Goal: Task Accomplishment & Management: Use online tool/utility

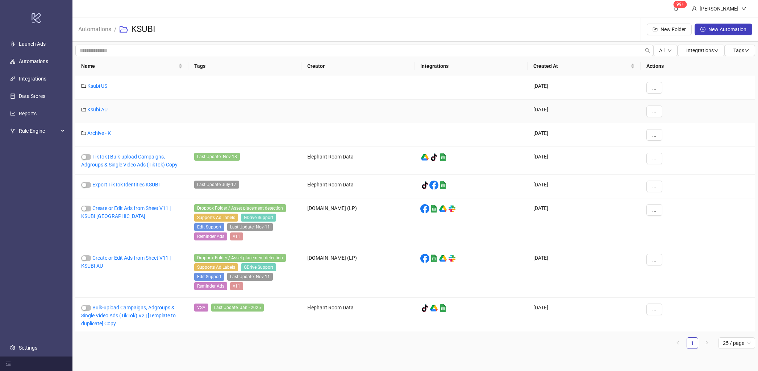
click at [97, 104] on div "Ksubi AU" at bounding box center [131, 112] width 113 height 24
click at [96, 107] on link "Ksubi AU" at bounding box center [97, 110] width 20 height 6
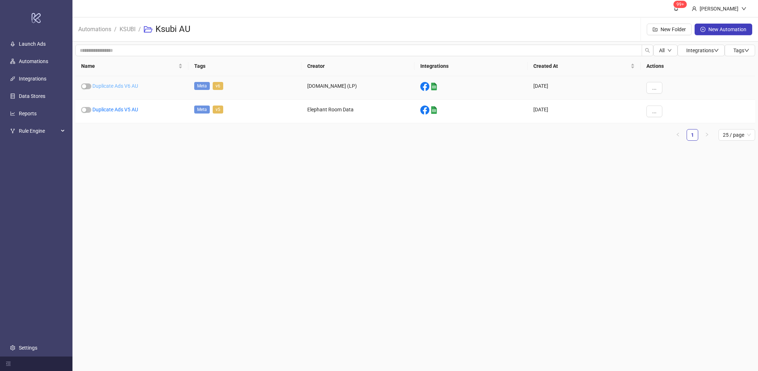
click at [124, 86] on link "Duplicate Ads V6 AU" at bounding box center [115, 86] width 46 height 6
click at [120, 111] on link "Duplicate Ads V5 AU" at bounding box center [115, 110] width 46 height 6
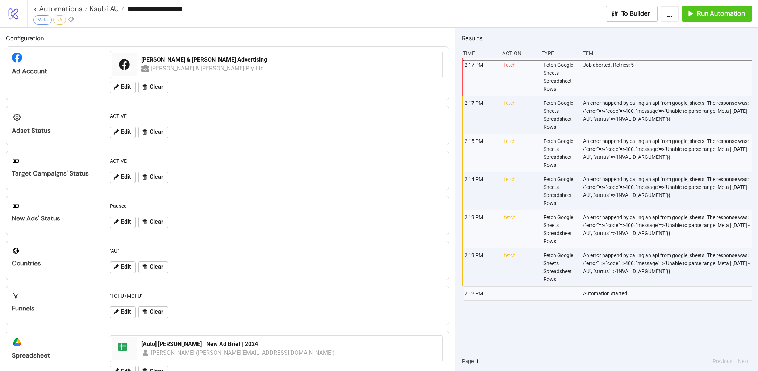
type input "**********"
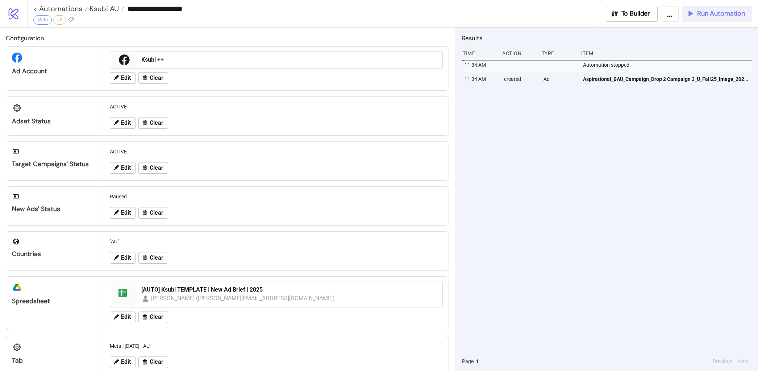
click at [703, 14] on span "Run Automation" at bounding box center [721, 13] width 48 height 8
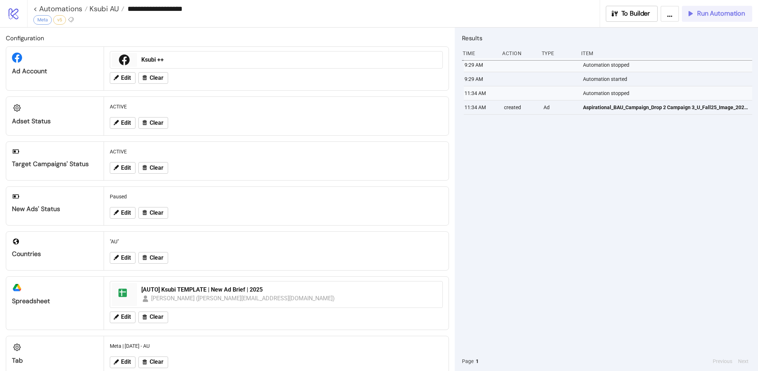
click at [709, 17] on span "Run Automation" at bounding box center [721, 13] width 48 height 8
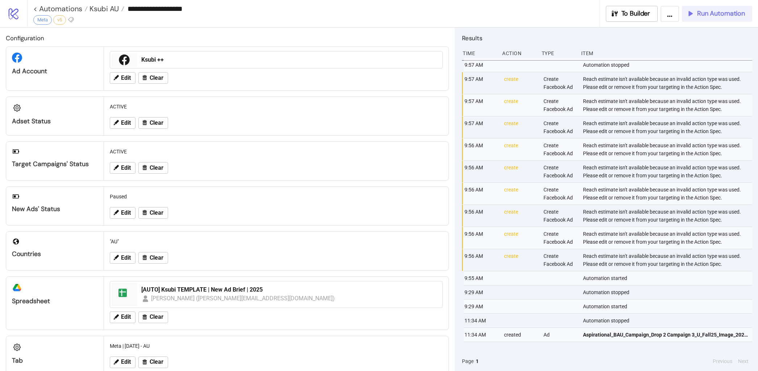
click at [728, 12] on span "Run Automation" at bounding box center [721, 13] width 48 height 8
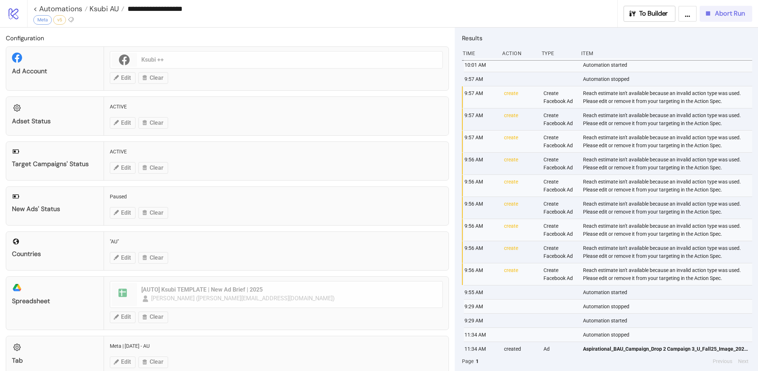
click at [713, 11] on div "Abort Run" at bounding box center [724, 13] width 41 height 8
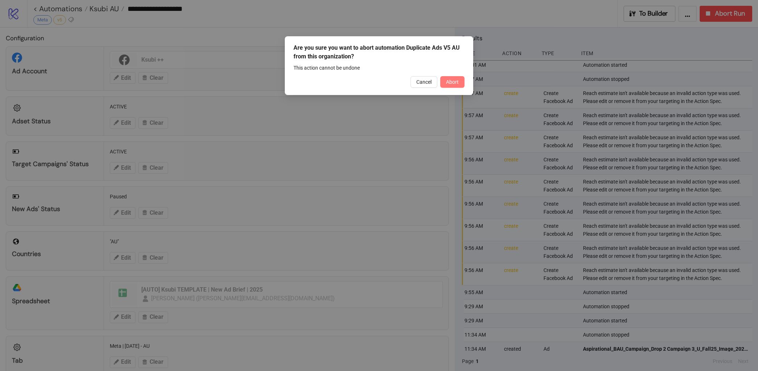
click at [458, 85] on button "Abort" at bounding box center [452, 82] width 24 height 12
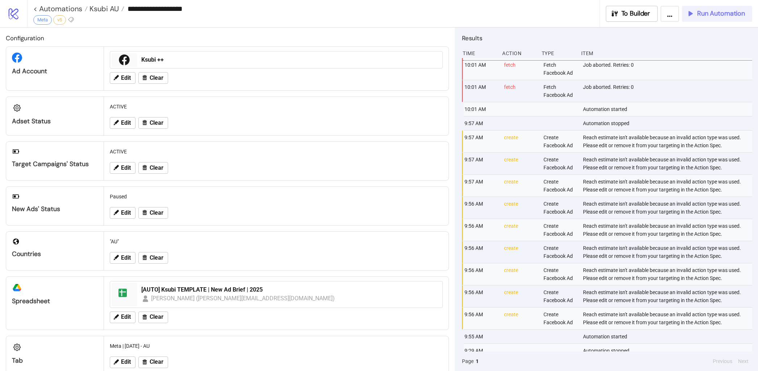
click at [718, 13] on span "Run Automation" at bounding box center [721, 13] width 48 height 8
click at [718, 13] on div "To Builder ... Run Automation" at bounding box center [678, 14] width 159 height 16
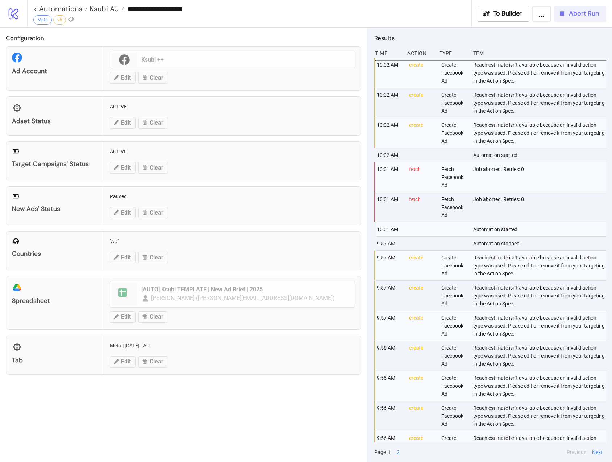
click at [579, 11] on span "Abort Run" at bounding box center [584, 13] width 30 height 8
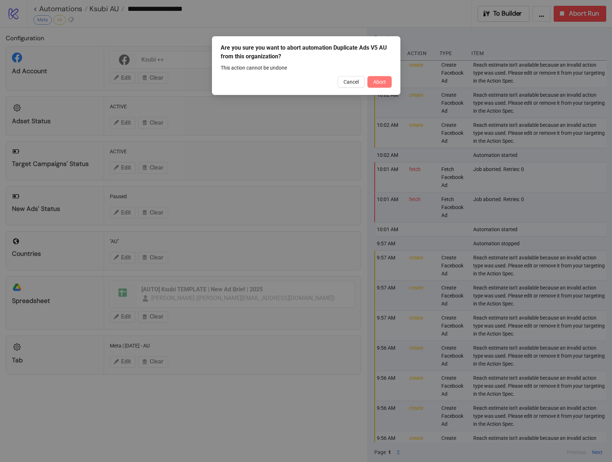
click at [376, 83] on span "Abort" at bounding box center [379, 82] width 13 height 6
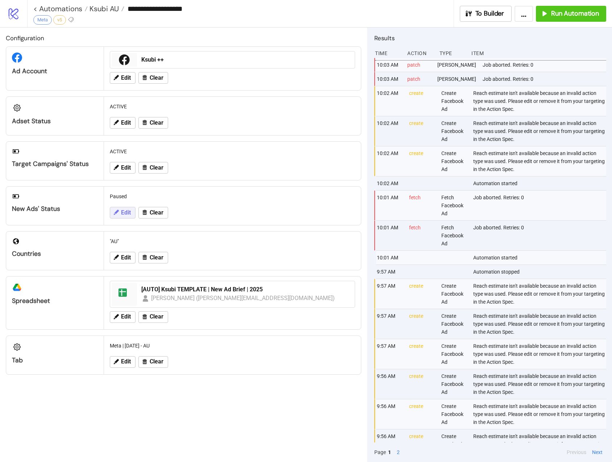
click at [125, 212] on span "Edit" at bounding box center [126, 212] width 10 height 7
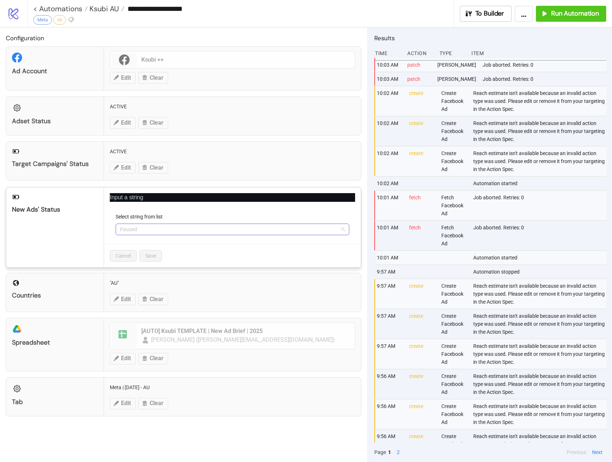
click at [153, 232] on span "Paused" at bounding box center [232, 229] width 225 height 11
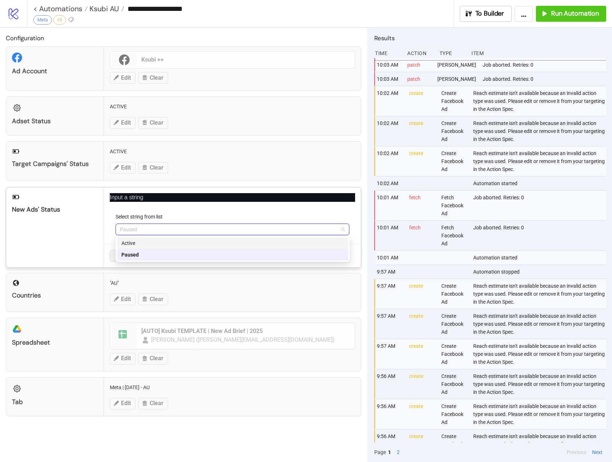
click at [154, 243] on div "Active" at bounding box center [232, 243] width 223 height 8
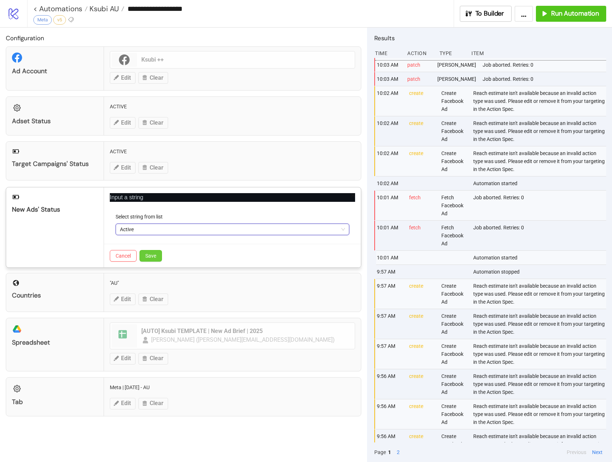
click at [145, 253] on span "Save" at bounding box center [150, 256] width 11 height 6
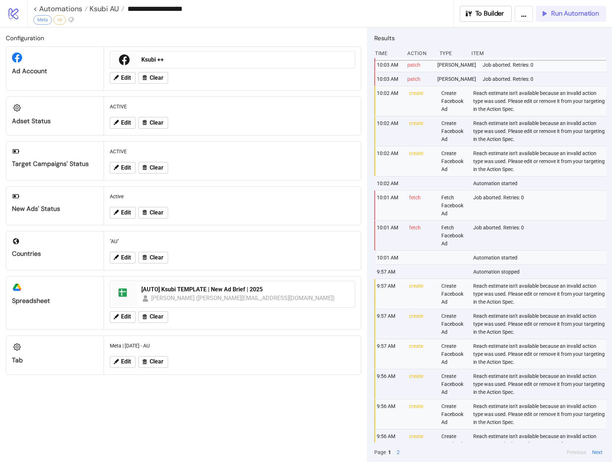
click at [562, 17] on span "Run Automation" at bounding box center [575, 13] width 48 height 8
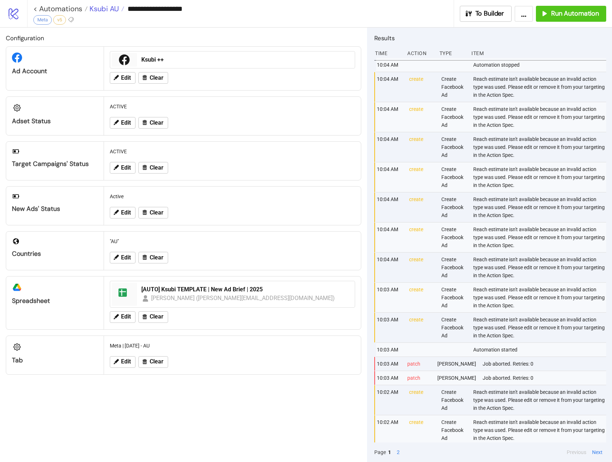
click at [118, 11] on span "Ksubi AU" at bounding box center [103, 8] width 31 height 9
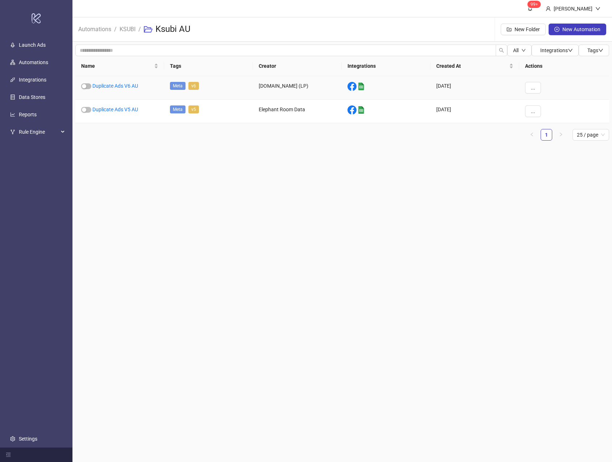
click at [126, 81] on div "Duplicate Ads V6 AU" at bounding box center [119, 88] width 89 height 24
click at [126, 83] on link "Duplicate Ads V6 AU" at bounding box center [115, 86] width 46 height 6
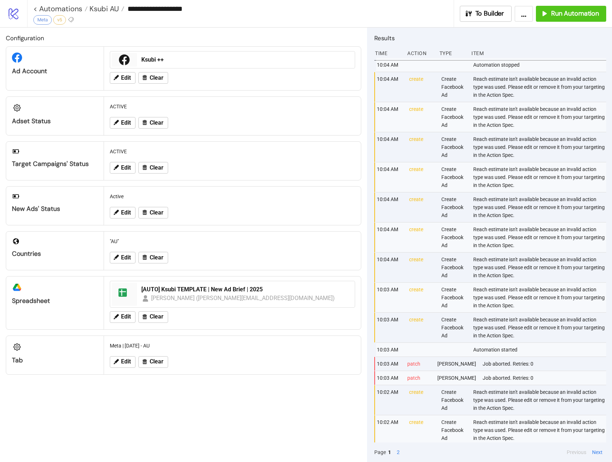
type input "**********"
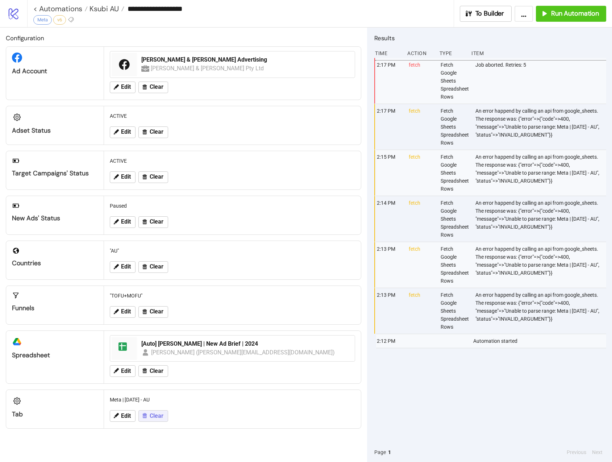
click at [156, 370] on button "Clear" at bounding box center [153, 416] width 30 height 12
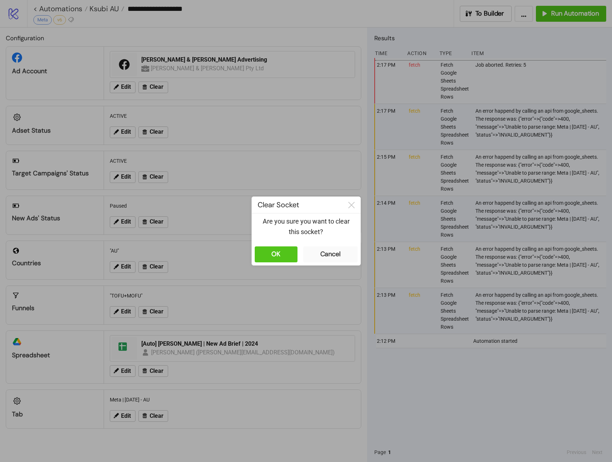
click at [276, 244] on div "OK Cancel" at bounding box center [306, 255] width 109 height 22
click at [270, 250] on button "OK" at bounding box center [276, 254] width 43 height 16
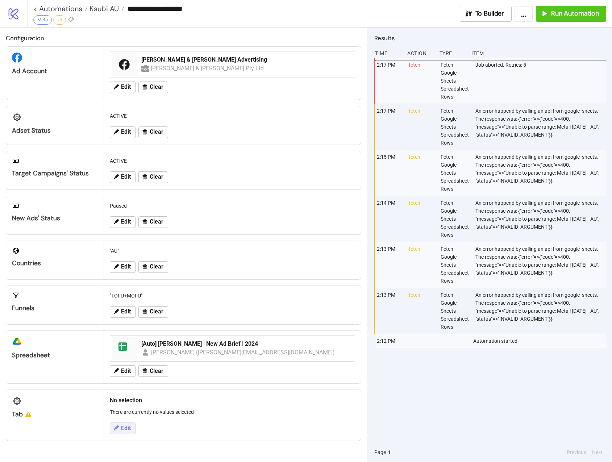
click at [123, 370] on span "Edit" at bounding box center [126, 428] width 10 height 7
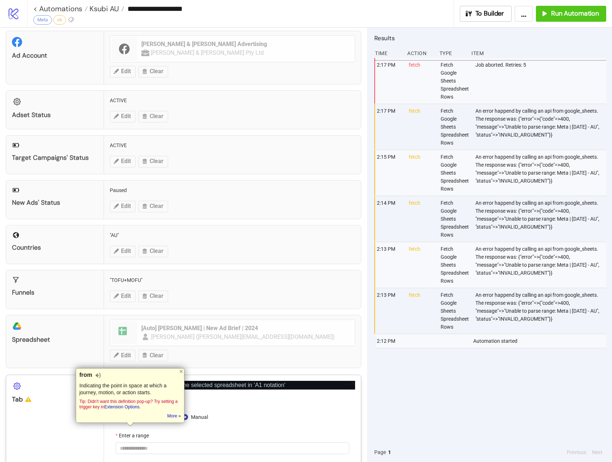
scroll to position [15, 0]
click at [296, 370] on div "**********" at bounding box center [306, 231] width 612 height 462
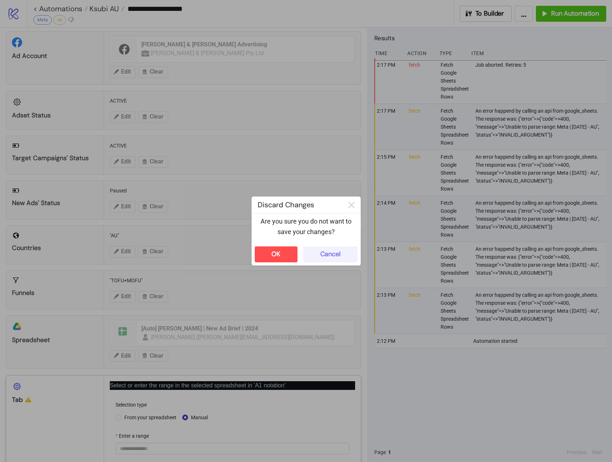
click at [352, 250] on button "Cancel" at bounding box center [330, 254] width 54 height 16
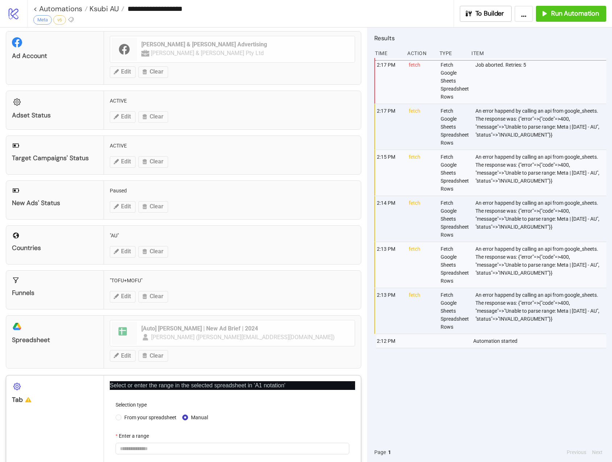
click at [209, 370] on div "Enter a range" at bounding box center [233, 437] width 234 height 11
click at [144, 370] on span "From your spreadsheet" at bounding box center [150, 418] width 58 height 8
click at [180, 370] on div "Select a tab" at bounding box center [233, 437] width 234 height 11
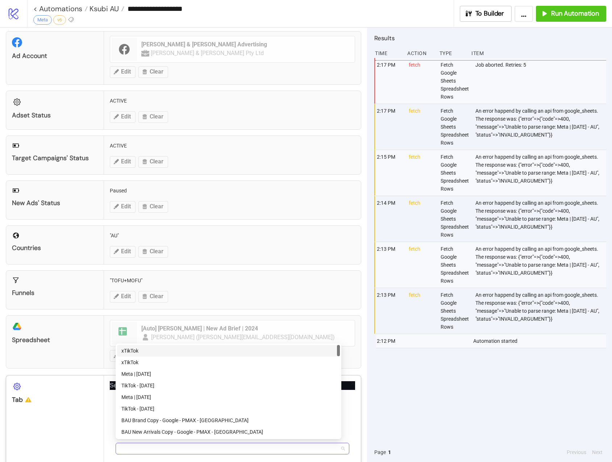
click at [184, 370] on span at bounding box center [232, 448] width 225 height 11
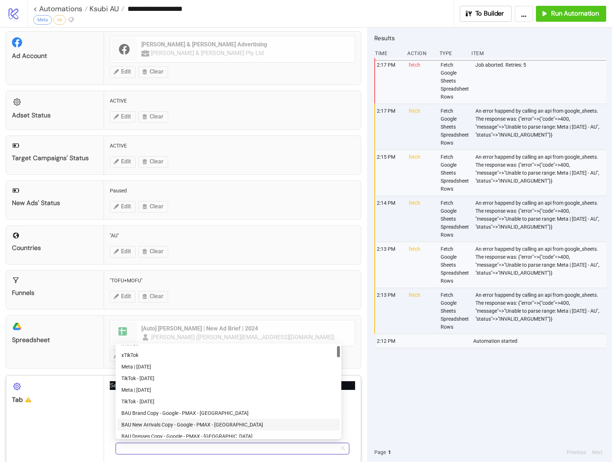
scroll to position [9, 0]
drag, startPoint x: 176, startPoint y: 372, endPoint x: 278, endPoint y: 452, distance: 129.3
click at [201, 370] on div "BAU Brand Copy - Google - PMAX - [GEOGRAPHIC_DATA] BAU New Arrivals Copy - Goog…" at bounding box center [229, 392] width 226 height 96
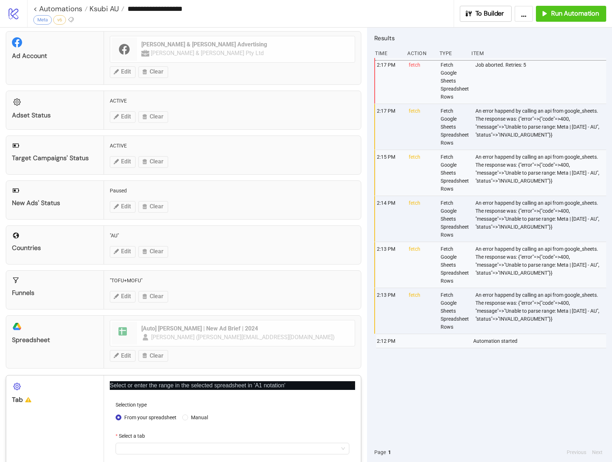
click at [413, 370] on div "2:17 PM fetch Fetch Google Sheets Spreadsheet Rows Job aborted. Retries: 5 2:17…" at bounding box center [490, 250] width 232 height 385
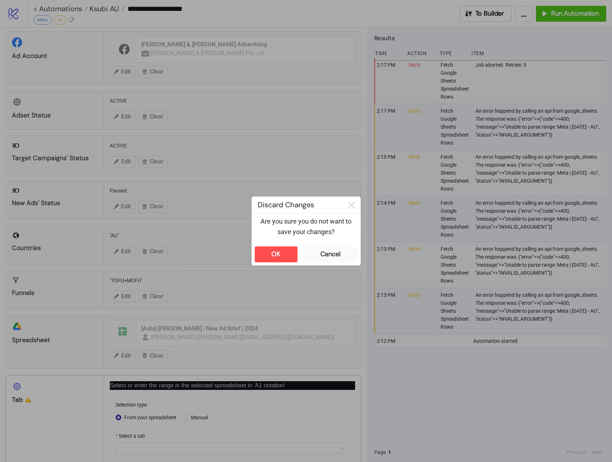
click at [155, 360] on div "**********" at bounding box center [306, 231] width 612 height 462
click at [274, 253] on div "OK" at bounding box center [275, 254] width 9 height 8
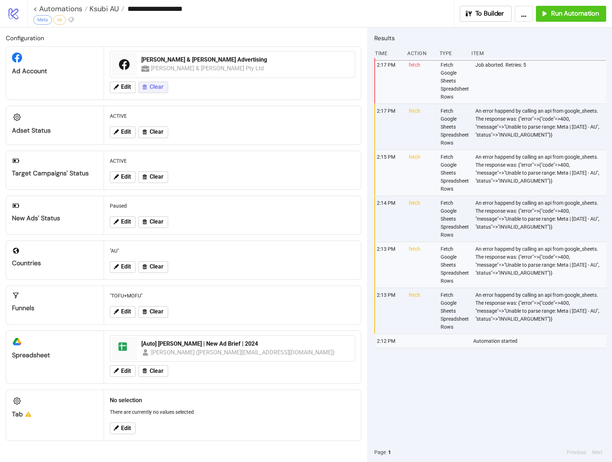
click at [151, 80] on div "Edit Clear" at bounding box center [232, 87] width 251 height 19
click at [153, 90] on span "Clear" at bounding box center [157, 87] width 14 height 7
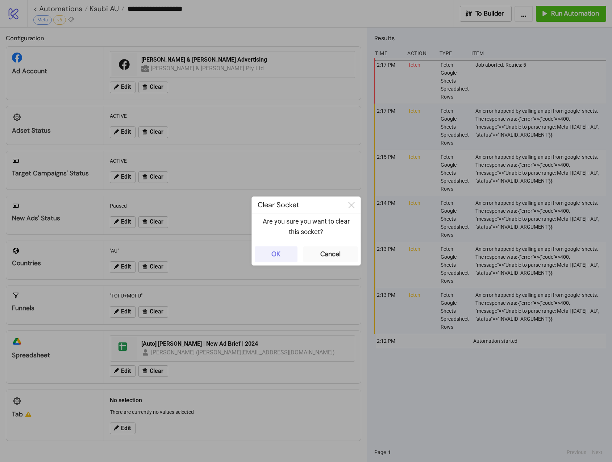
click at [293, 258] on button "OK" at bounding box center [276, 254] width 43 height 16
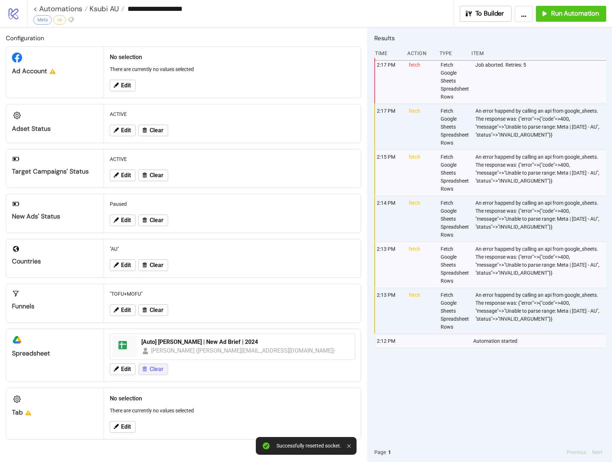
click at [155, 369] on span "Clear" at bounding box center [157, 369] width 14 height 7
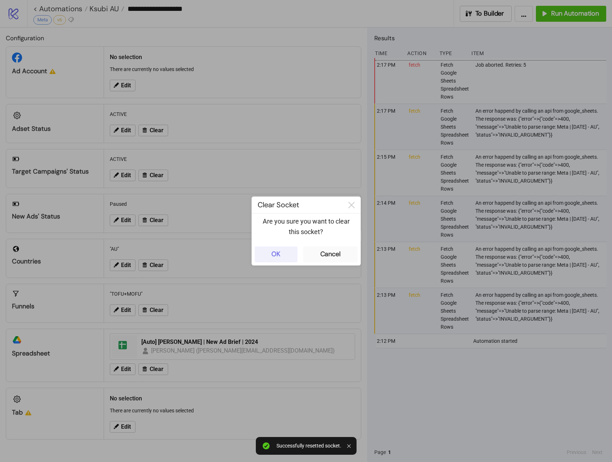
click at [271, 254] on div "OK" at bounding box center [275, 254] width 9 height 8
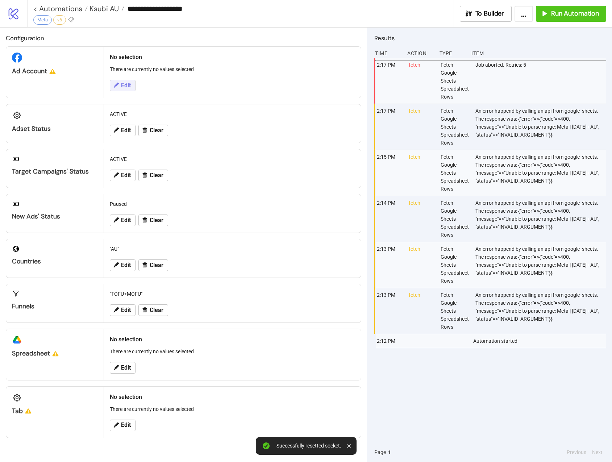
click at [131, 83] on button "Edit" at bounding box center [123, 86] width 26 height 12
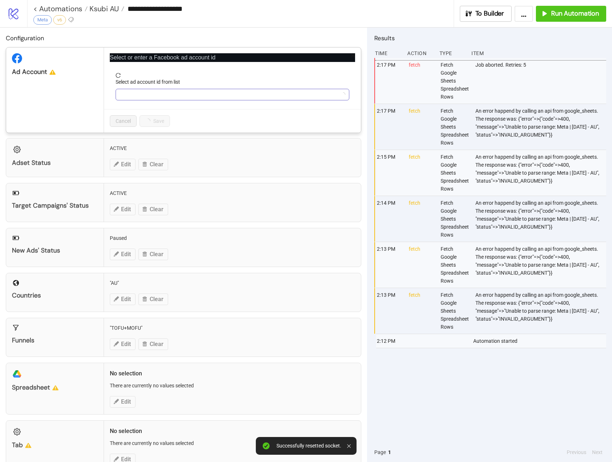
click at [156, 92] on input "Select ad account id from list" at bounding box center [229, 94] width 219 height 11
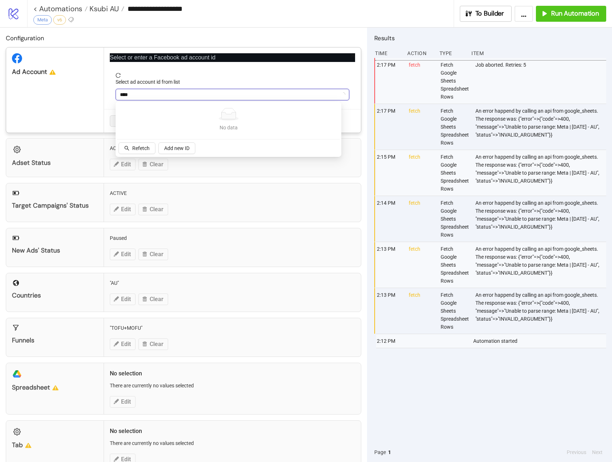
type input "*****"
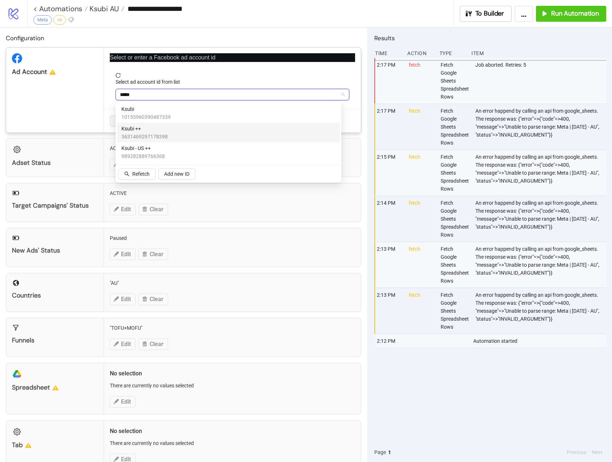
click at [142, 135] on span "3631469297178398" at bounding box center [144, 137] width 46 height 8
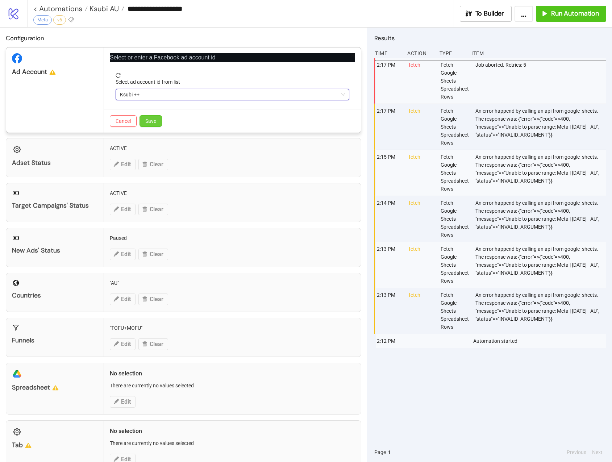
click at [145, 122] on span "Save" at bounding box center [150, 121] width 11 height 6
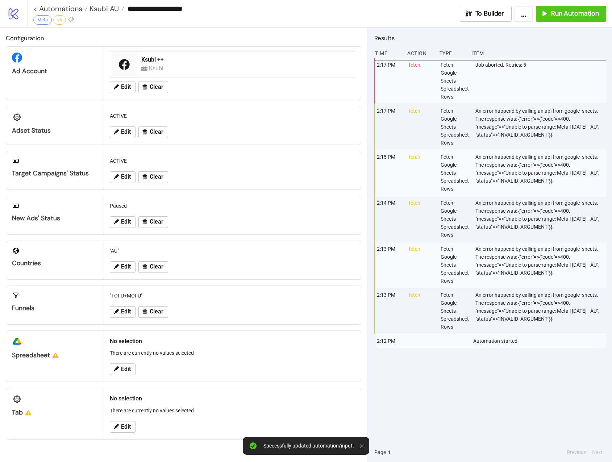
click at [128, 370] on div "Edit" at bounding box center [232, 369] width 251 height 19
click at [128, 370] on span "Edit" at bounding box center [126, 369] width 10 height 7
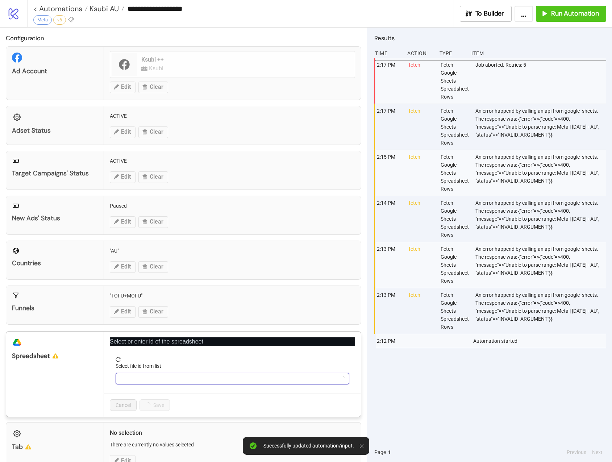
click at [125, 370] on input "Select file id from list" at bounding box center [229, 378] width 219 height 11
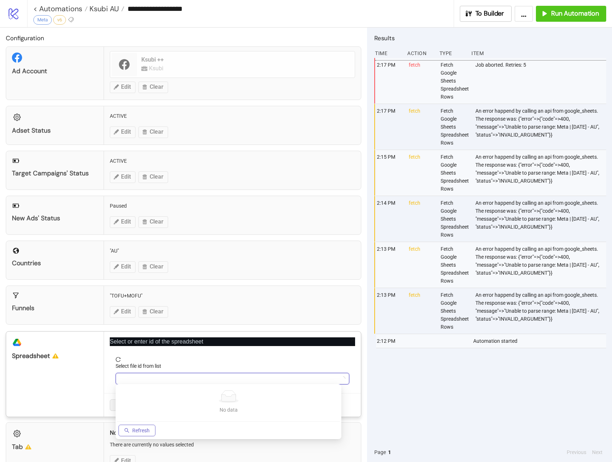
click at [141, 370] on div "No data No data Refresh" at bounding box center [228, 412] width 223 height 52
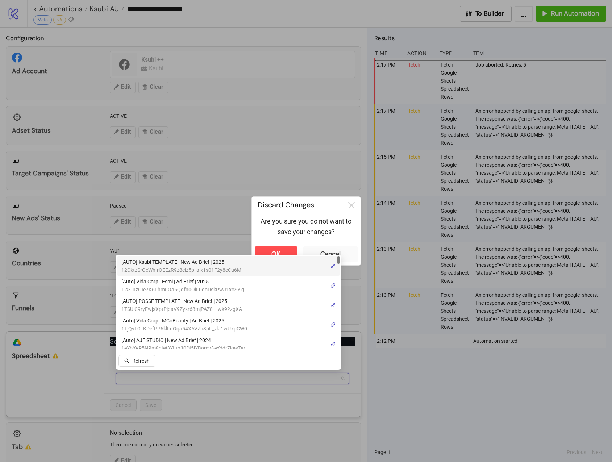
click at [186, 268] on span "12CktzSrOeWh-rOEEzR9z8eiz5p_aik1s01F2y8eCu6M" at bounding box center [181, 270] width 120 height 8
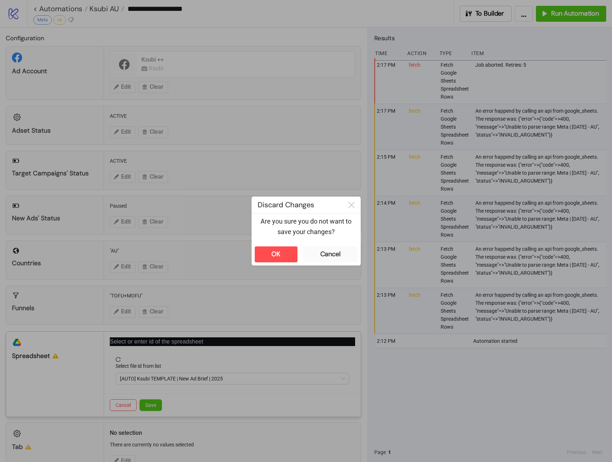
click at [157, 370] on div at bounding box center [306, 231] width 612 height 462
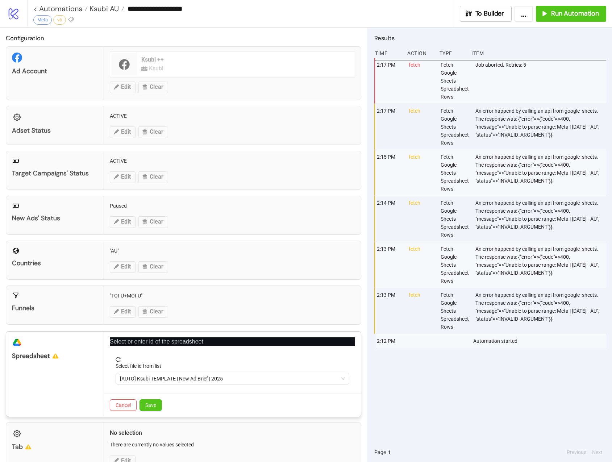
click at [157, 370] on button "Save" at bounding box center [151, 405] width 22 height 12
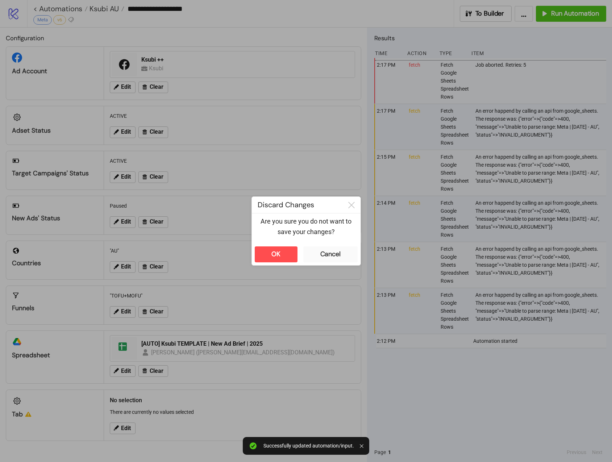
drag, startPoint x: 365, startPoint y: 376, endPoint x: 357, endPoint y: 439, distance: 63.5
click at [357, 370] on div "**********" at bounding box center [306, 231] width 612 height 462
click at [321, 252] on div "Cancel" at bounding box center [330, 254] width 20 height 8
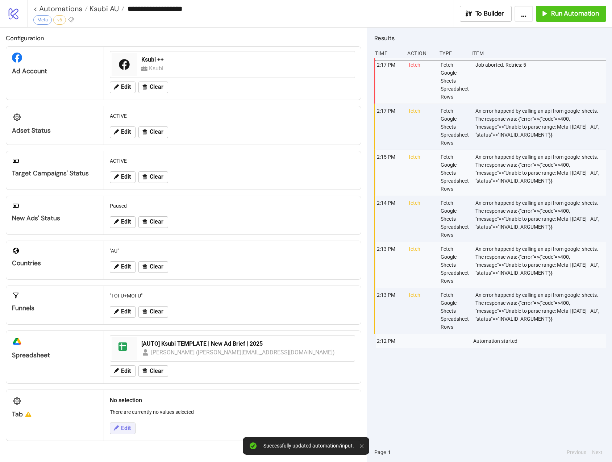
click at [114, 370] on icon at bounding box center [116, 428] width 7 height 7
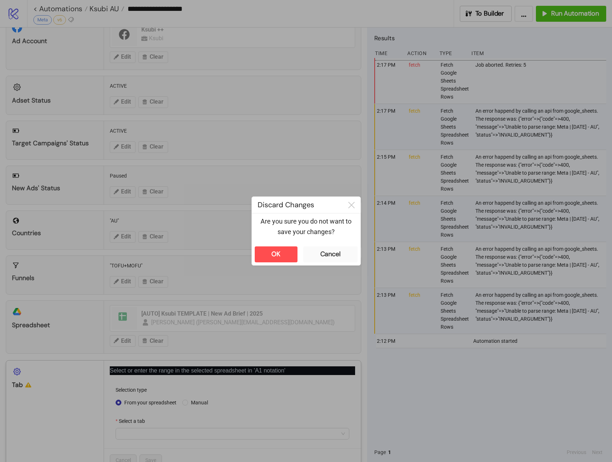
scroll to position [49, 0]
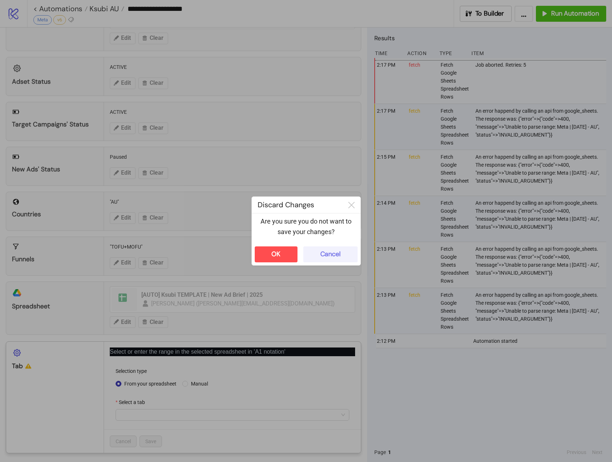
drag, startPoint x: 336, startPoint y: 250, endPoint x: 334, endPoint y: 254, distance: 4.2
click at [336, 251] on div "Cancel" at bounding box center [330, 254] width 20 height 8
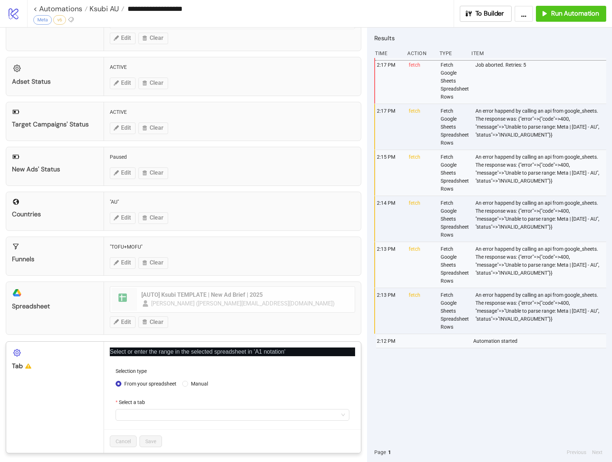
click at [207, 370] on div "Select a tab" at bounding box center [233, 403] width 234 height 11
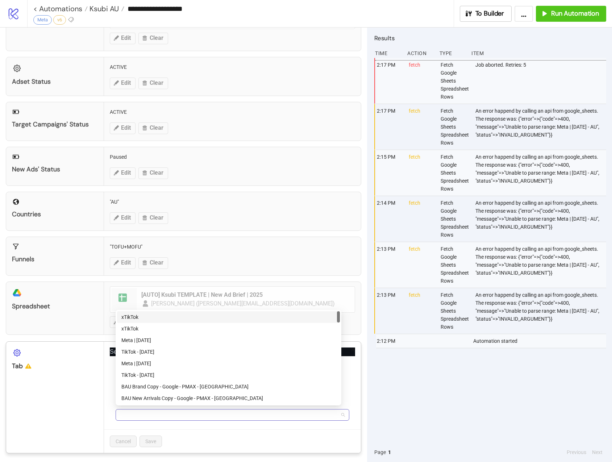
click at [206, 370] on div at bounding box center [233, 415] width 234 height 12
click at [235, 370] on div "Cancel Save" at bounding box center [232, 441] width 257 height 24
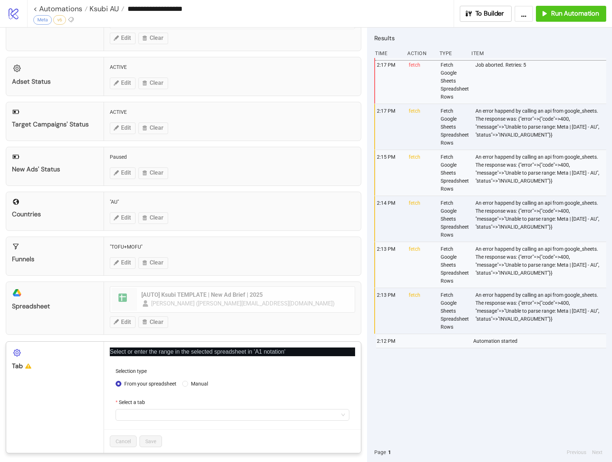
click at [234, 370] on form "Selection type From your spreadsheet Manual Select a tab" at bounding box center [232, 398] width 245 height 62
click at [146, 370] on span at bounding box center [232, 415] width 225 height 11
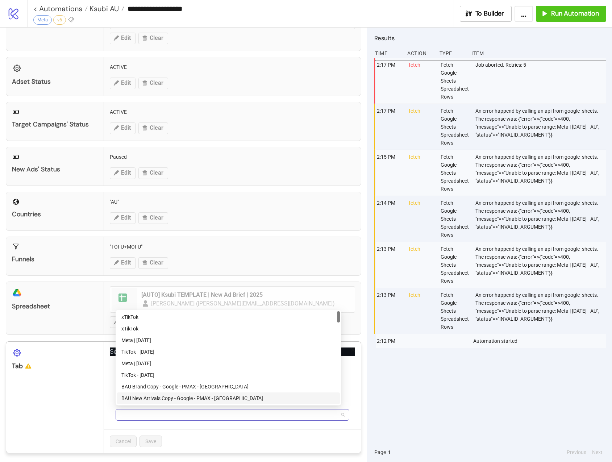
click at [146, 370] on span at bounding box center [232, 415] width 225 height 11
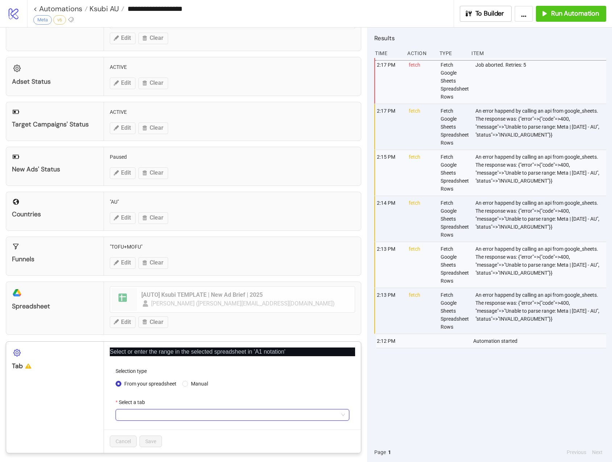
click at [248, 295] on div "platform/google_drive Spreadsheet spreadsheet [AUTO] Ksubi TEMPLATE | New Ad Br…" at bounding box center [184, 308] width 356 height 53
click at [160, 370] on div "Cancel Save" at bounding box center [232, 441] width 257 height 24
drag, startPoint x: 337, startPoint y: 342, endPoint x: 341, endPoint y: 346, distance: 6.4
click at [337, 342] on div "Select or enter the range in the selected spreadsheet in 'A1 notation' Selectio…" at bounding box center [232, 397] width 257 height 111
click at [350, 349] on icon "close" at bounding box center [352, 349] width 5 height 5
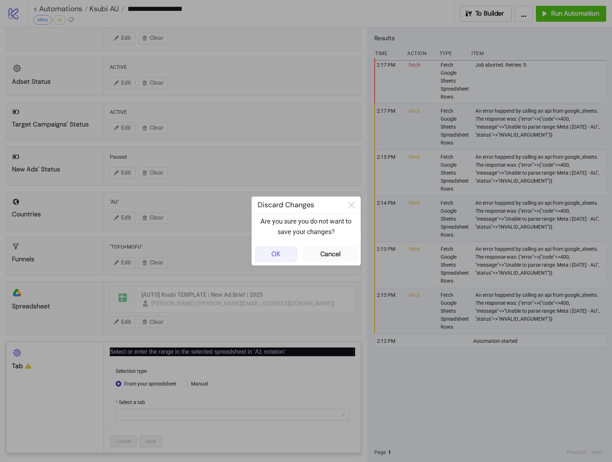
click at [288, 254] on button "OK" at bounding box center [276, 254] width 43 height 16
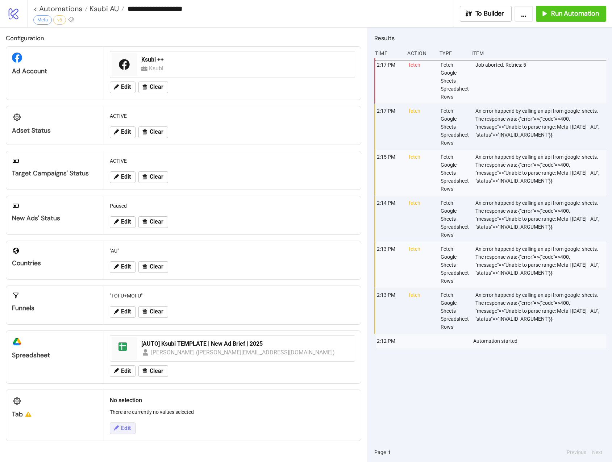
click at [113, 370] on button "Edit" at bounding box center [123, 429] width 26 height 12
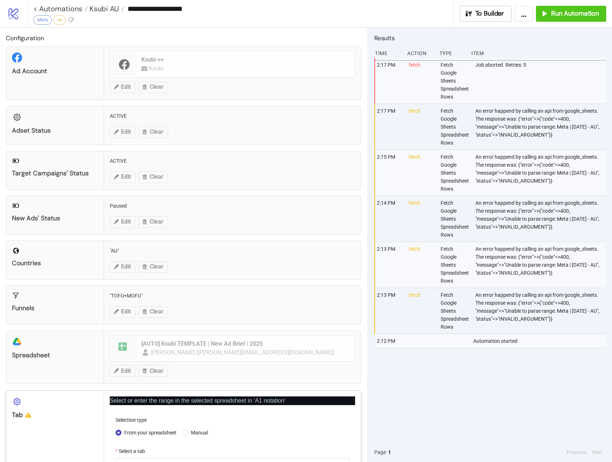
click at [155, 370] on span "From your spreadsheet" at bounding box center [150, 433] width 58 height 8
drag, startPoint x: 178, startPoint y: 446, endPoint x: 186, endPoint y: 455, distance: 11.5
click at [178, 370] on div "Select a tab" at bounding box center [233, 452] width 234 height 11
click at [187, 370] on div at bounding box center [233, 464] width 234 height 12
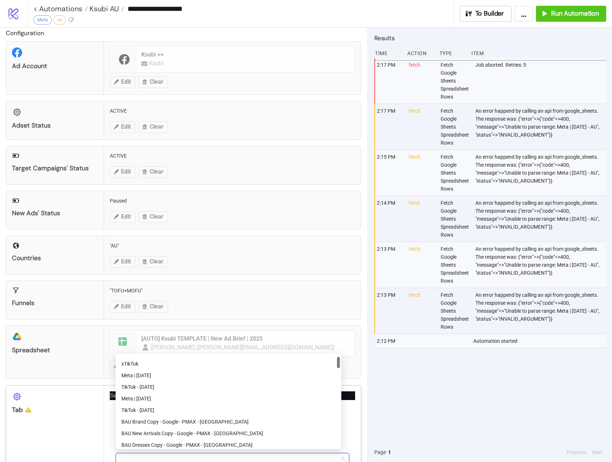
scroll to position [23, 0]
click at [339, 363] on div at bounding box center [338, 363] width 3 height 11
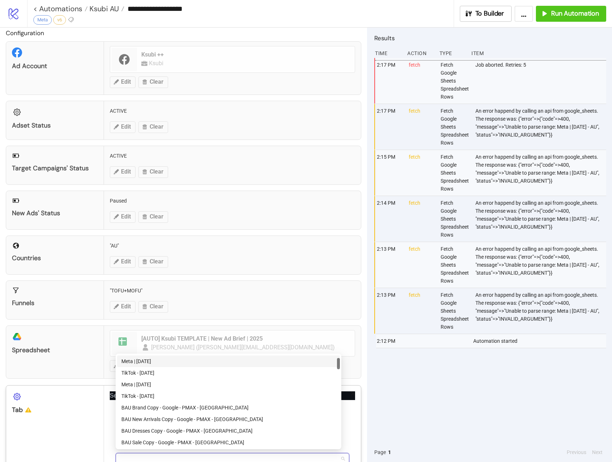
click at [303, 362] on div "Meta | [DATE]" at bounding box center [228, 361] width 214 height 8
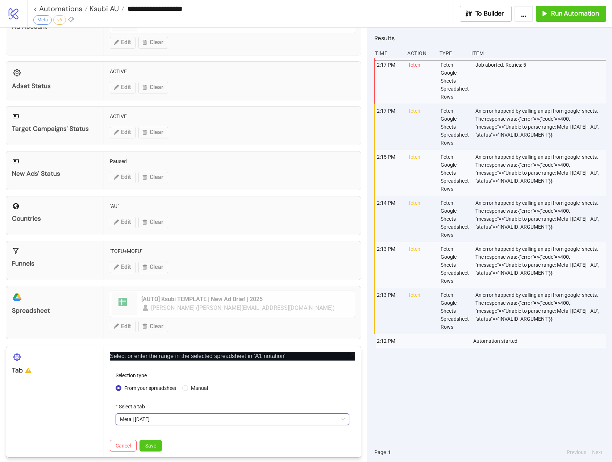
scroll to position [49, 0]
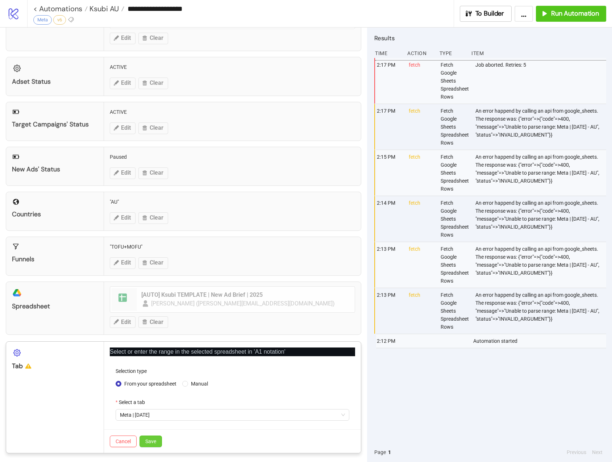
click at [152, 370] on span "Save" at bounding box center [150, 442] width 11 height 6
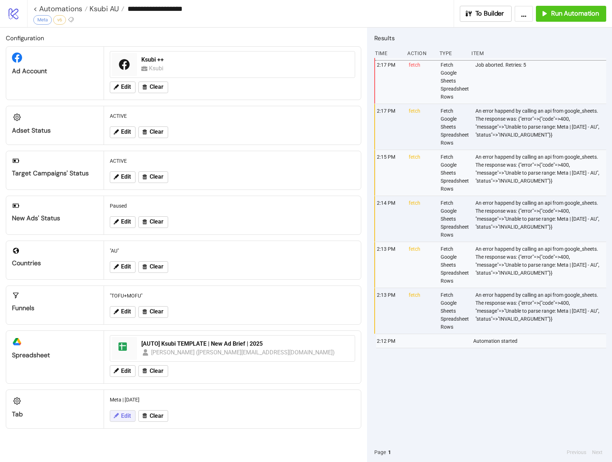
click at [112, 370] on div "Edit Clear" at bounding box center [232, 416] width 251 height 19
click at [116, 370] on icon at bounding box center [116, 415] width 7 height 7
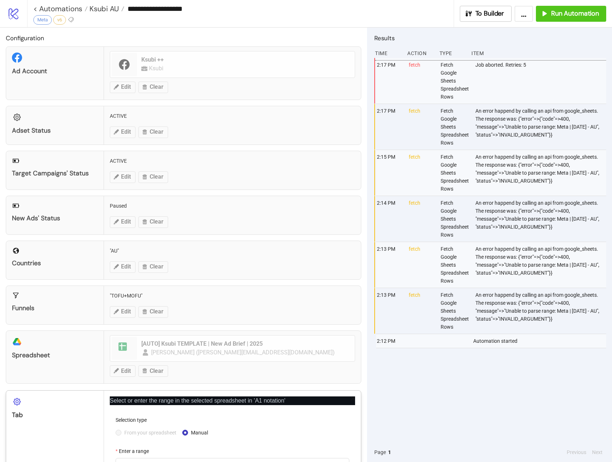
click at [213, 370] on div "Enter a range" at bounding box center [233, 452] width 234 height 11
click at [214, 370] on input "**********" at bounding box center [233, 464] width 234 height 12
paste input "*****"
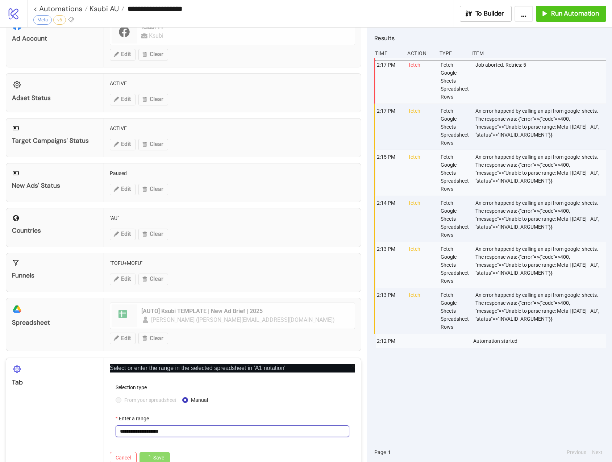
scroll to position [49, 0]
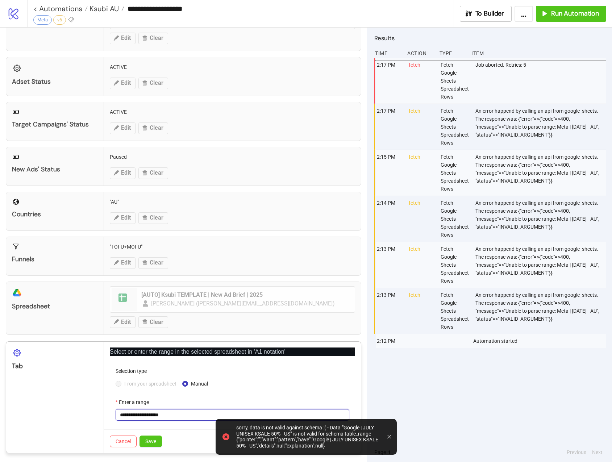
type input "**********"
click at [186, 370] on div "Cancel Save" at bounding box center [232, 441] width 257 height 24
click at [151, 370] on span "Save" at bounding box center [150, 442] width 11 height 6
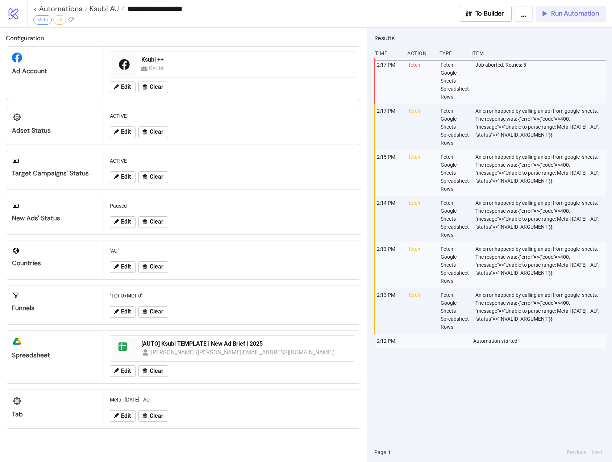
click at [568, 18] on button "Run Automation" at bounding box center [571, 14] width 70 height 16
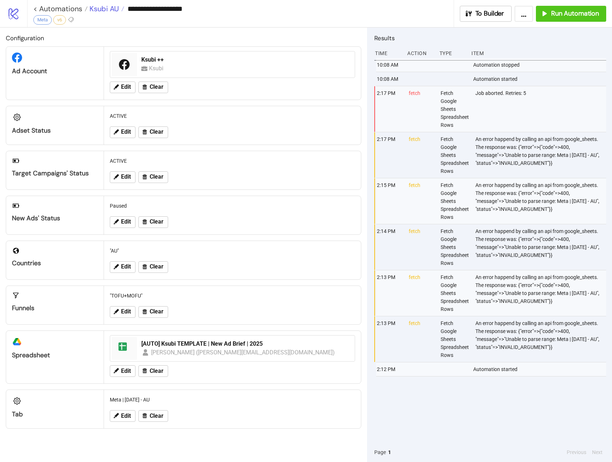
click at [107, 9] on span "Ksubi AU" at bounding box center [103, 8] width 31 height 9
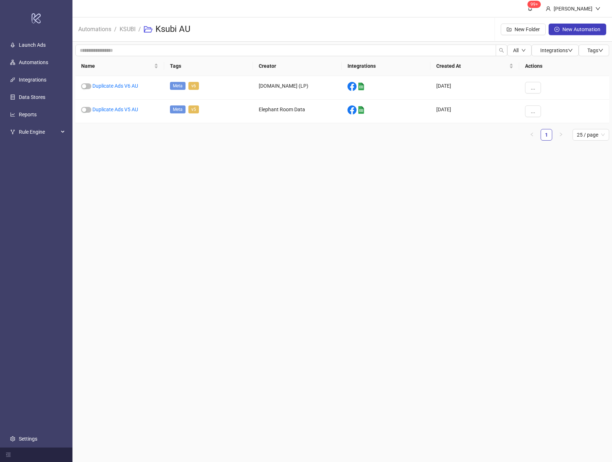
click at [139, 23] on li "/" at bounding box center [139, 29] width 3 height 23
click at [132, 26] on link "KSUBI" at bounding box center [127, 29] width 19 height 8
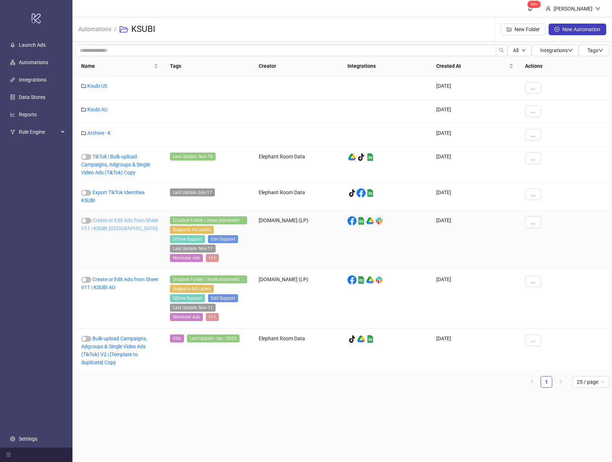
click at [121, 220] on link "Create or Edit Ads from Sheet V11 | KSUBI [GEOGRAPHIC_DATA]" at bounding box center [119, 224] width 77 height 14
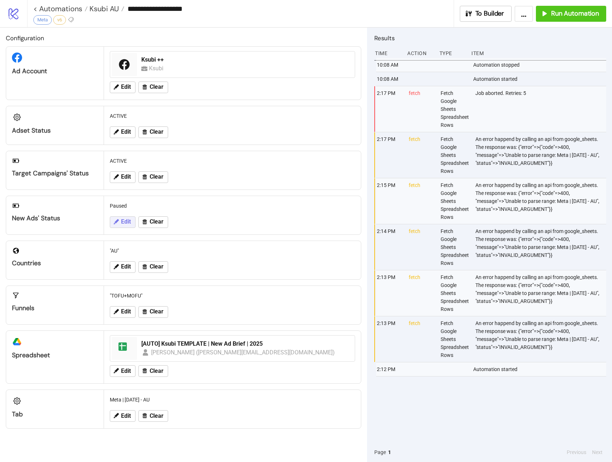
type input "**********"
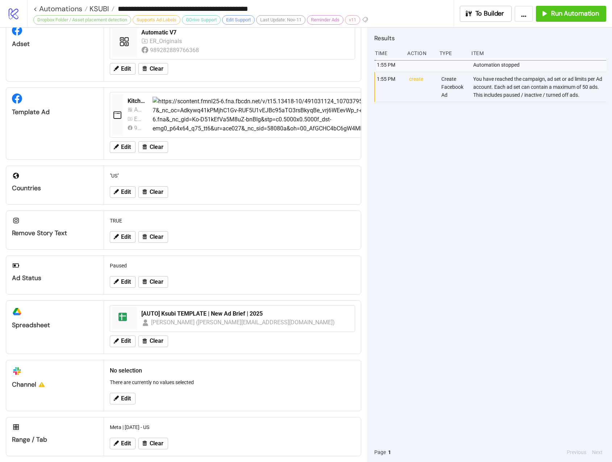
scroll to position [90, 0]
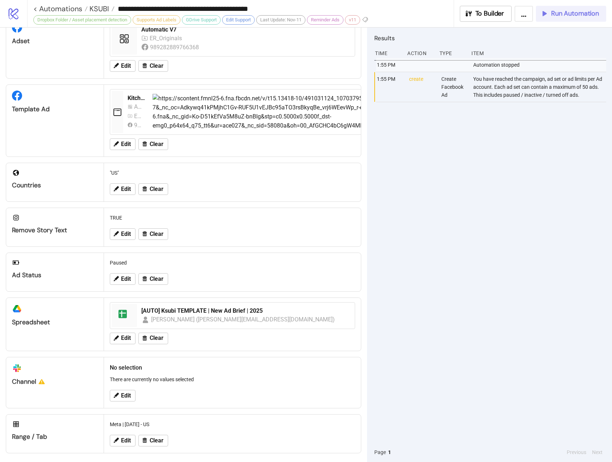
click at [576, 17] on span "Run Automation" at bounding box center [575, 13] width 48 height 8
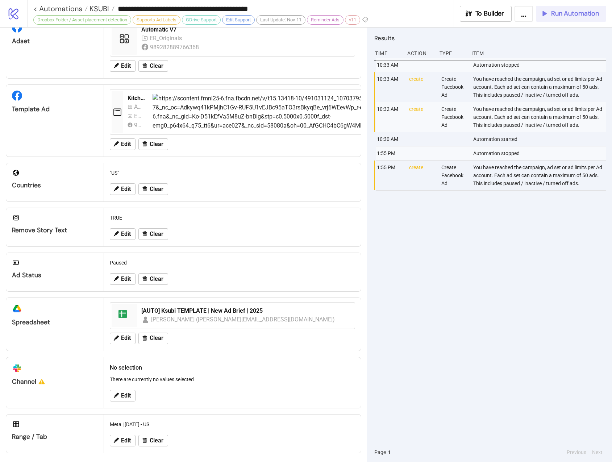
click at [560, 18] on button "Run Automation" at bounding box center [571, 14] width 70 height 16
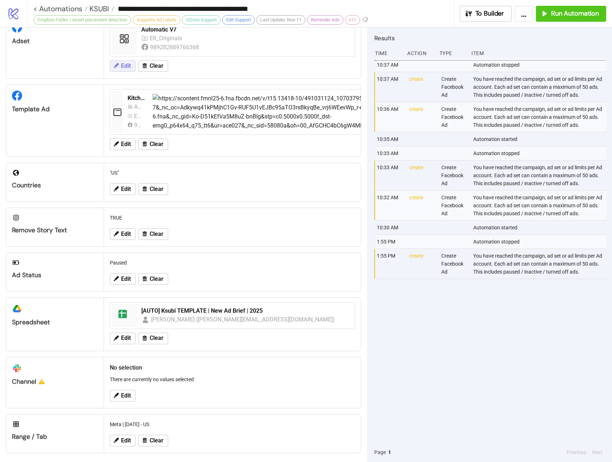
click at [130, 66] on span "Edit" at bounding box center [126, 66] width 10 height 7
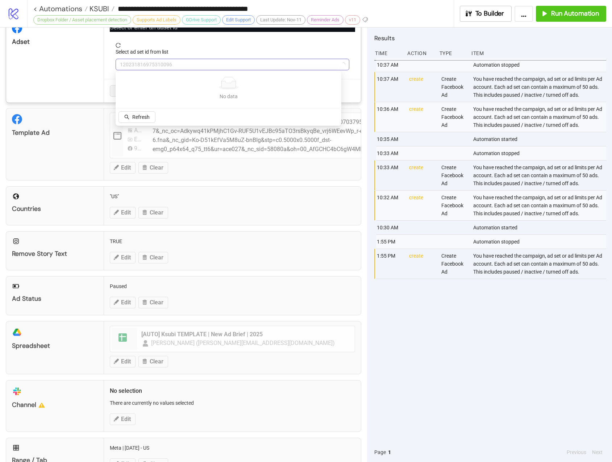
click at [190, 64] on span "120231816975310096" at bounding box center [232, 64] width 225 height 11
paste input "**********"
type input "**********"
click at [150, 116] on button "Refetch" at bounding box center [137, 117] width 37 height 12
click at [169, 67] on span "Automatic V7" at bounding box center [232, 64] width 225 height 11
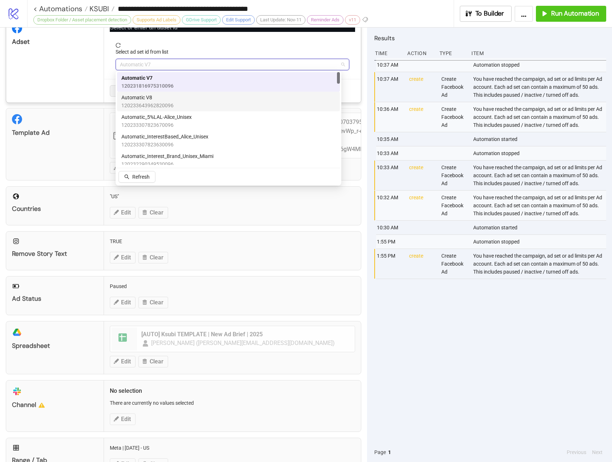
click at [174, 94] on div "Automatic V8 120233643962820096" at bounding box center [228, 102] width 214 height 16
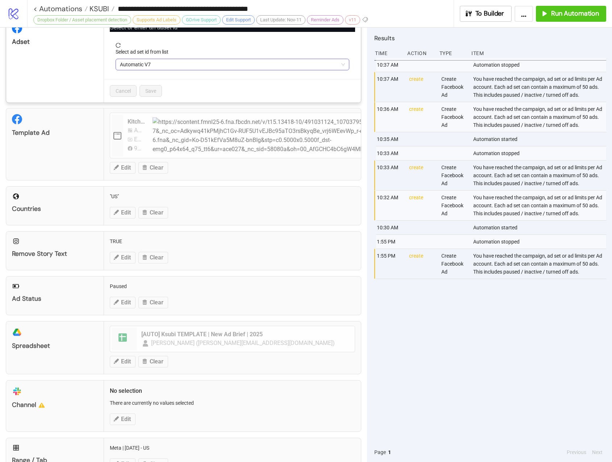
click at [175, 63] on span "Automatic V7" at bounding box center [232, 64] width 225 height 11
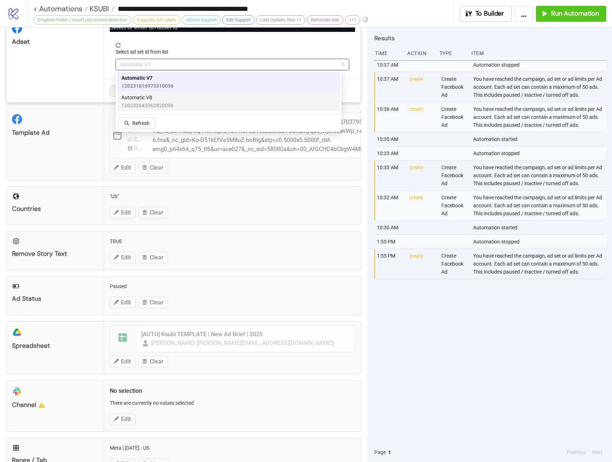
click at [175, 96] on div "Automatic V8 120233643962820096" at bounding box center [228, 102] width 214 height 16
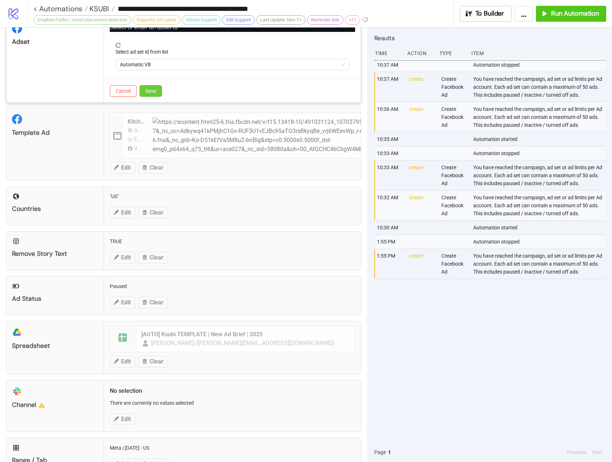
click at [154, 91] on span "Save" at bounding box center [150, 91] width 11 height 6
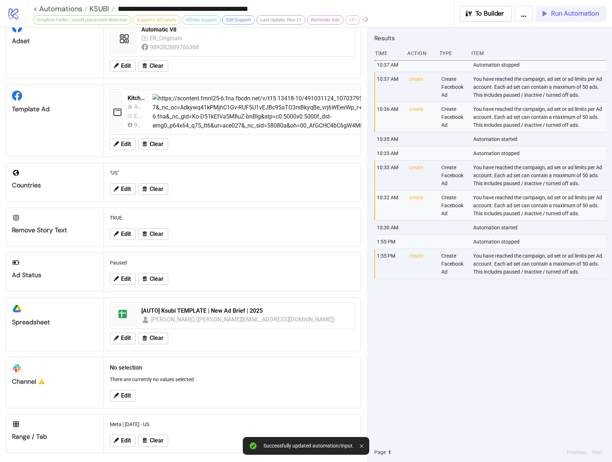
click at [587, 20] on button "Run Automation" at bounding box center [571, 14] width 70 height 16
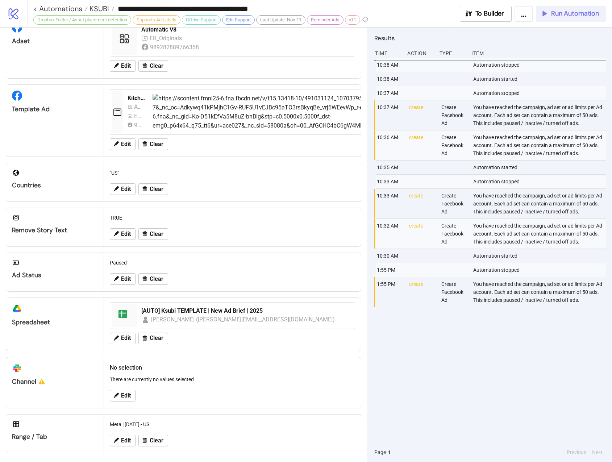
click at [562, 12] on span "Run Automation" at bounding box center [575, 13] width 48 height 8
